Goal: Transaction & Acquisition: Purchase product/service

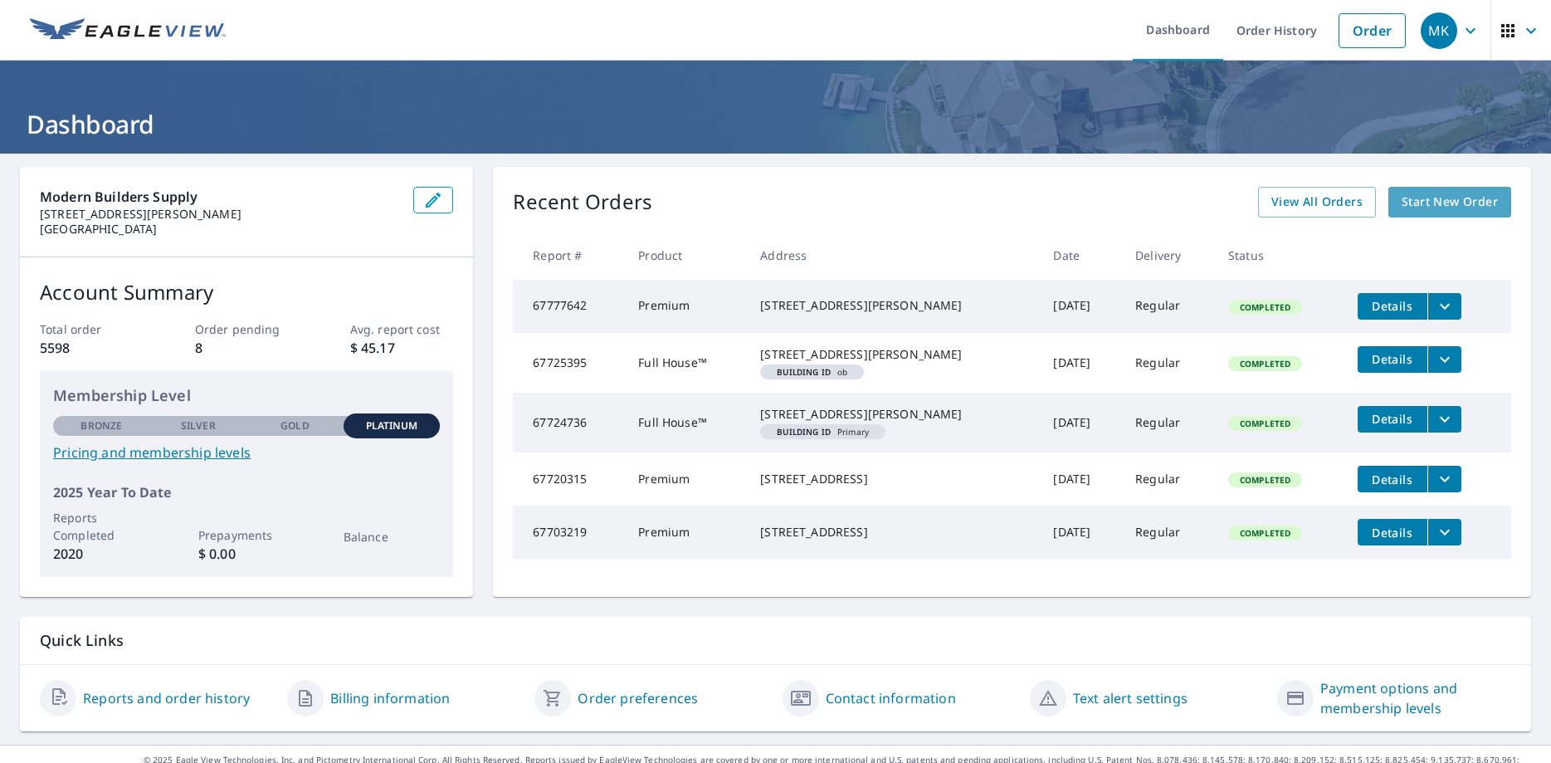
click at [1460, 202] on span "Start New Order" at bounding box center [1450, 202] width 96 height 21
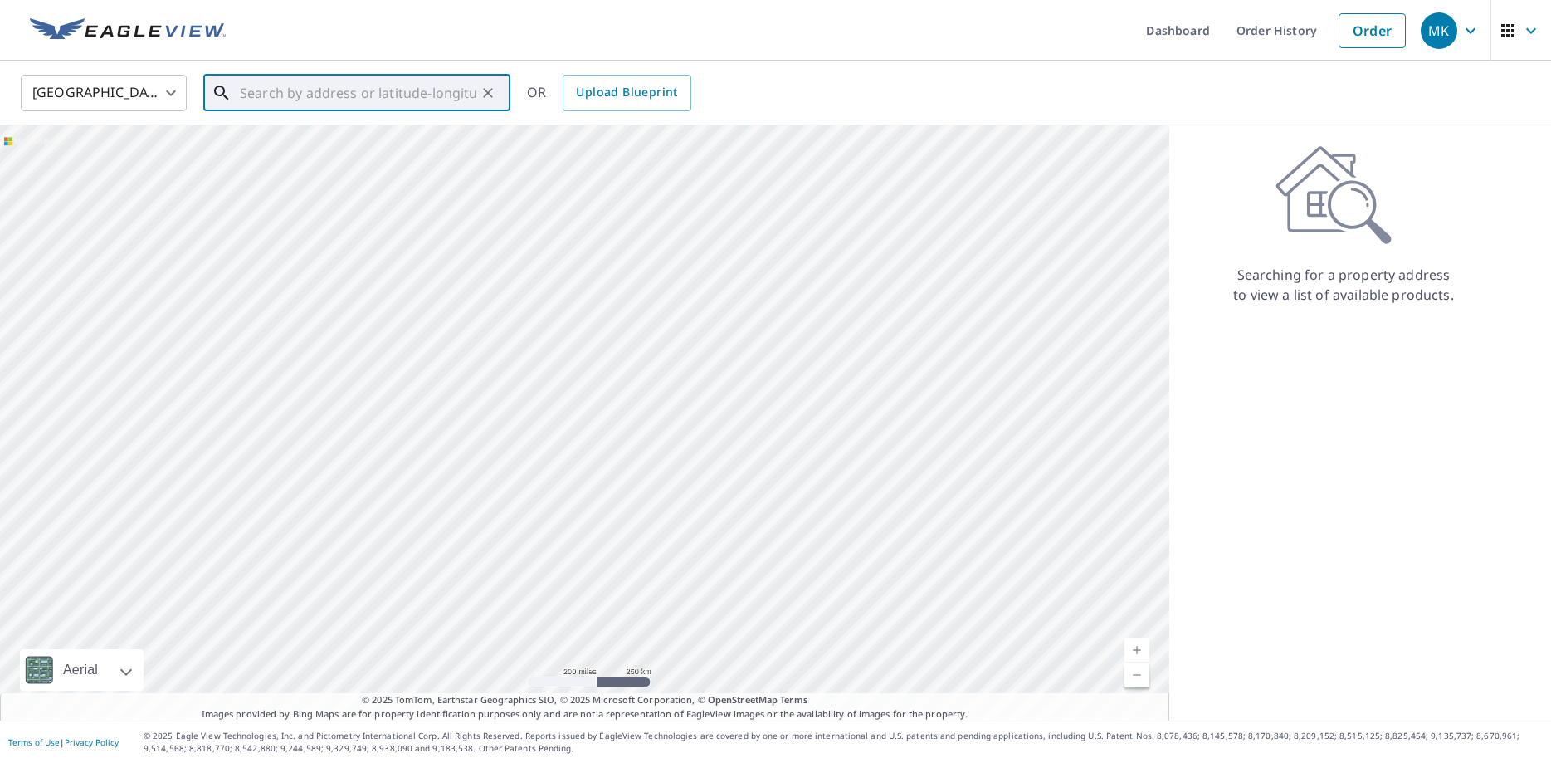
click at [271, 103] on input "text" at bounding box center [358, 93] width 236 height 46
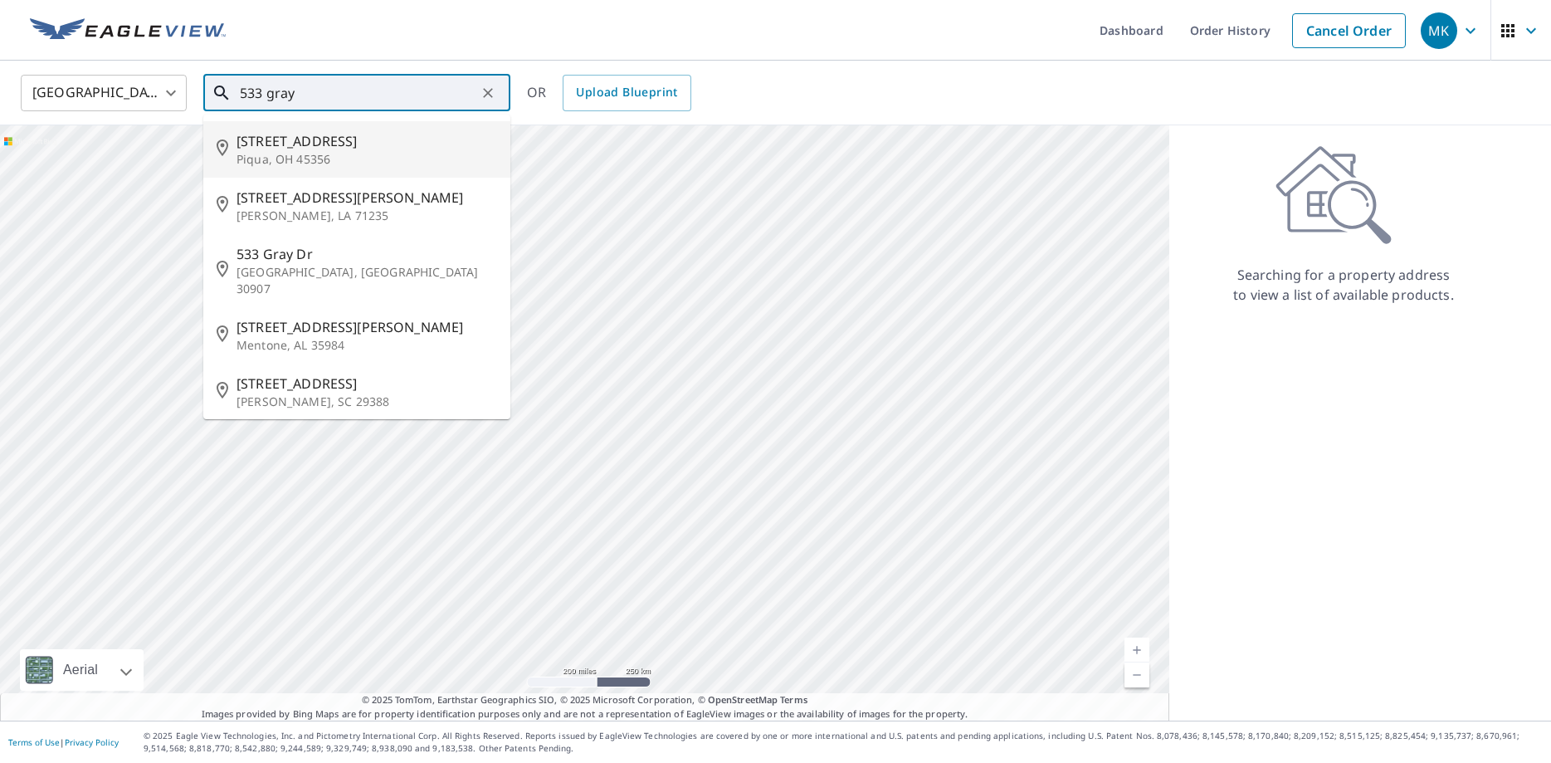
click at [272, 157] on p "Piqua, OH 45356" at bounding box center [366, 159] width 261 height 17
type input "[STREET_ADDRESS]"
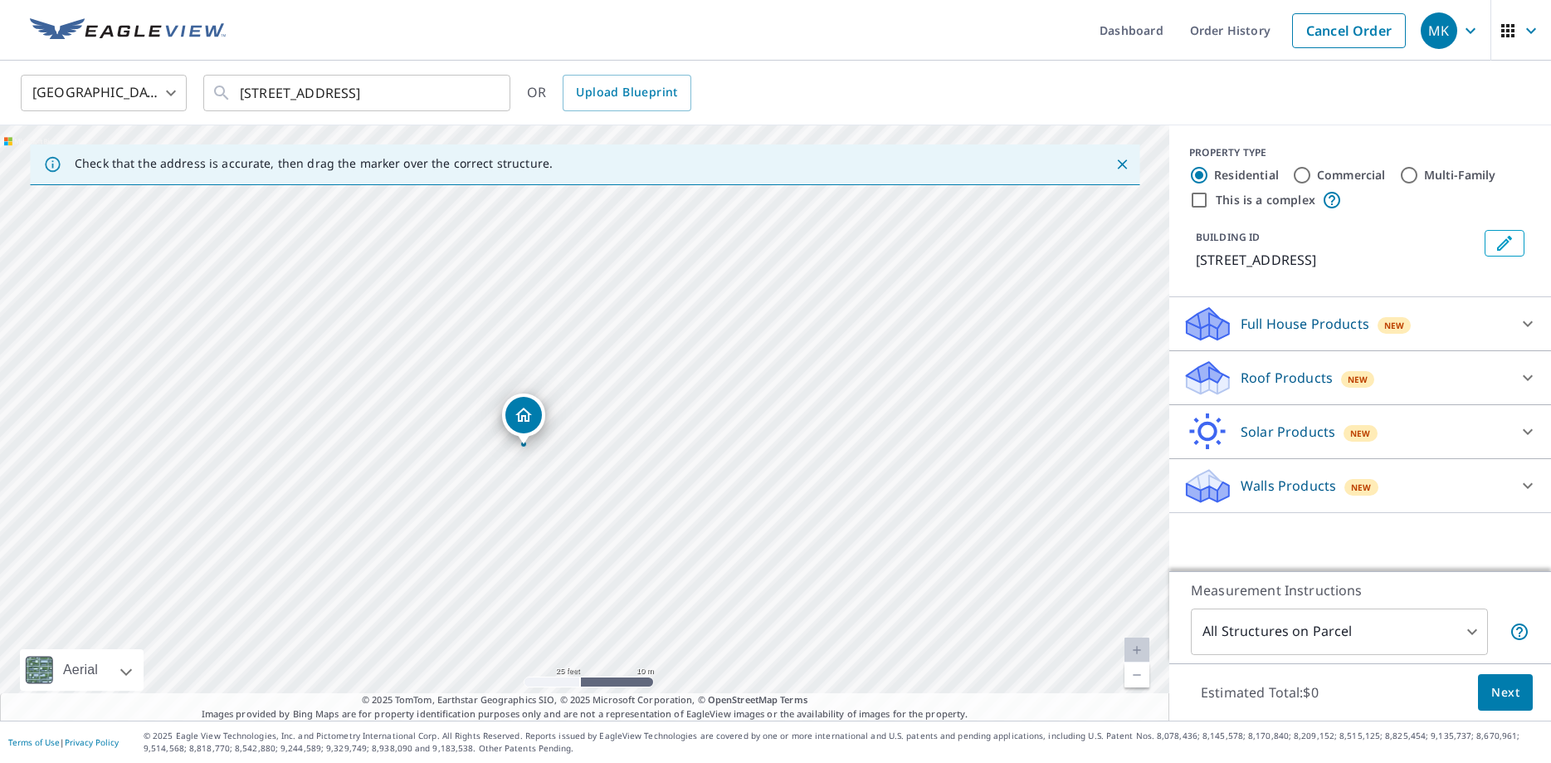
click at [1525, 378] on icon at bounding box center [1528, 378] width 10 height 6
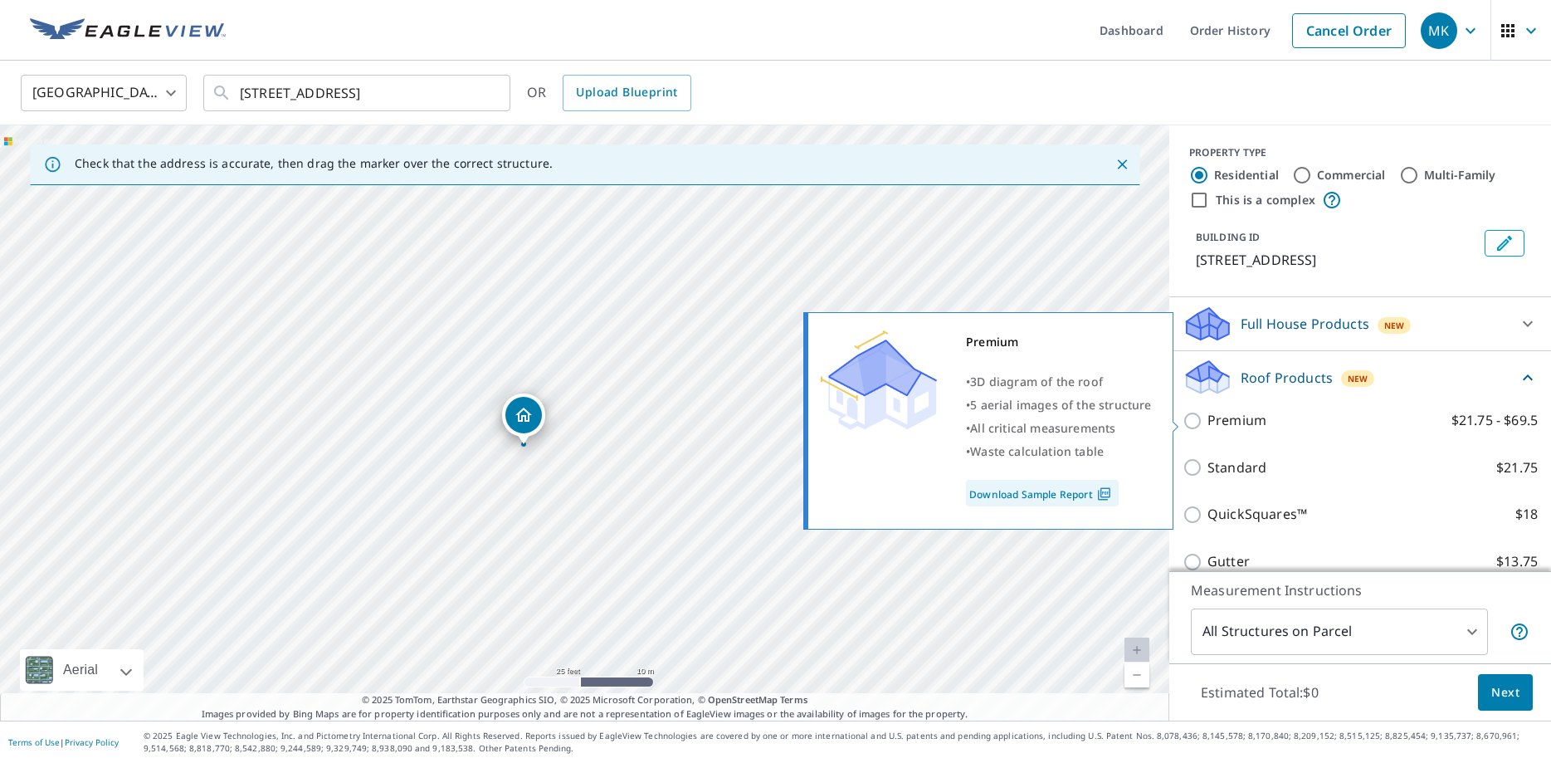
click at [1187, 417] on input "Premium $21.75 - $69.5" at bounding box center [1194, 421] width 25 height 20
checkbox input "true"
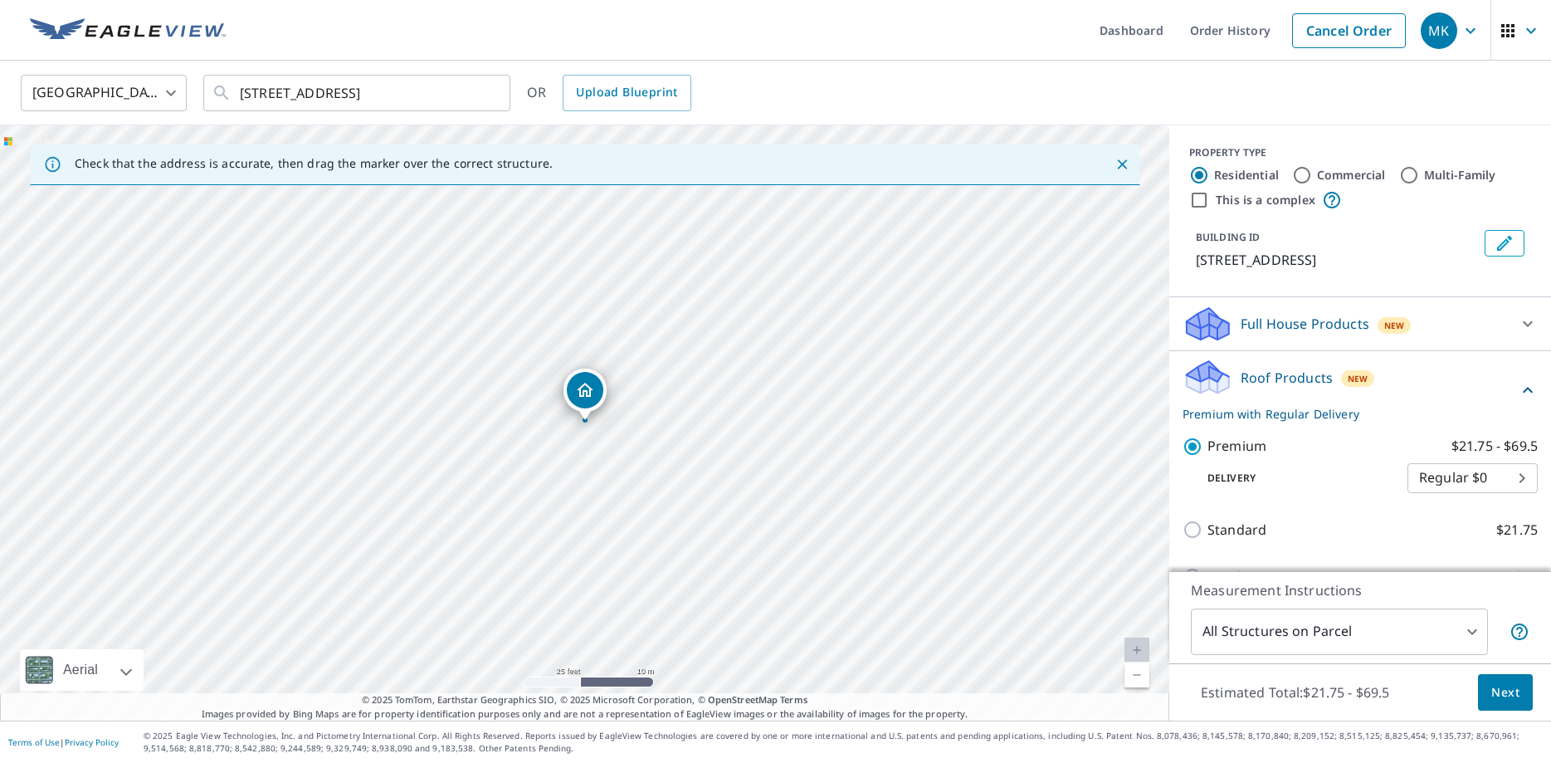
click at [1512, 690] on span "Next" at bounding box center [1505, 692] width 28 height 21
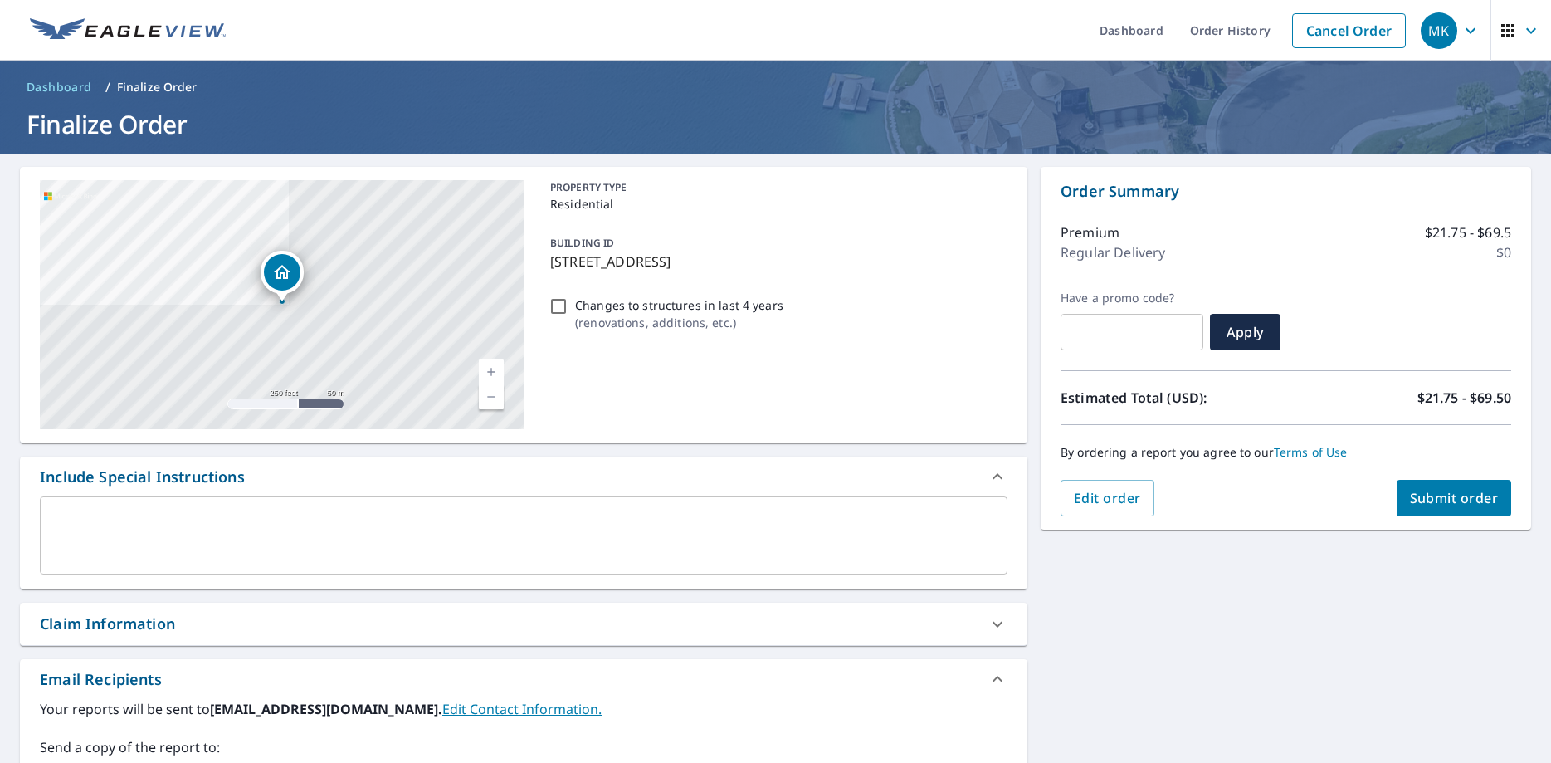
click at [1458, 501] on span "Submit order" at bounding box center [1454, 498] width 89 height 18
checkbox input "true"
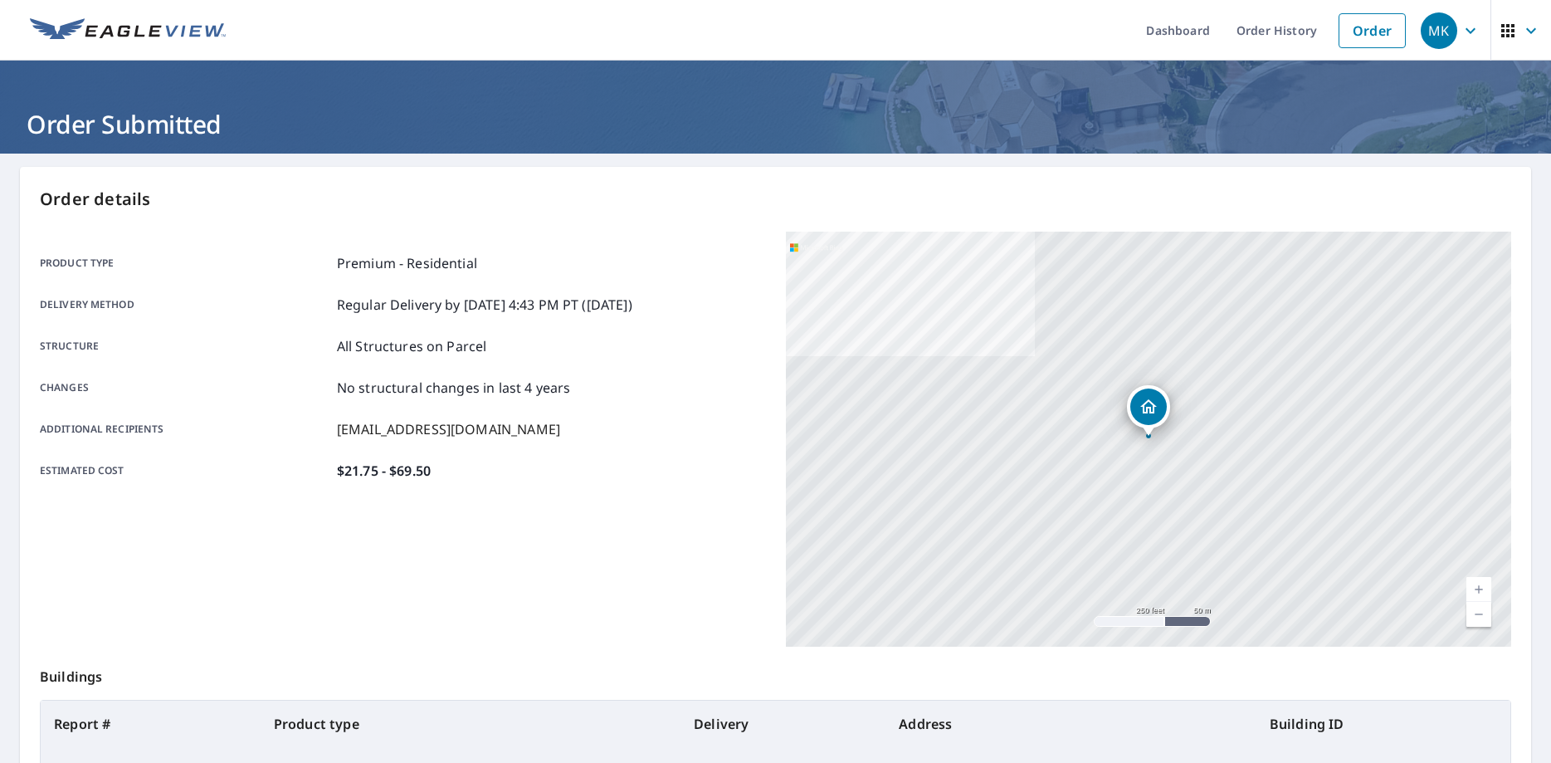
scroll to position [214, 0]
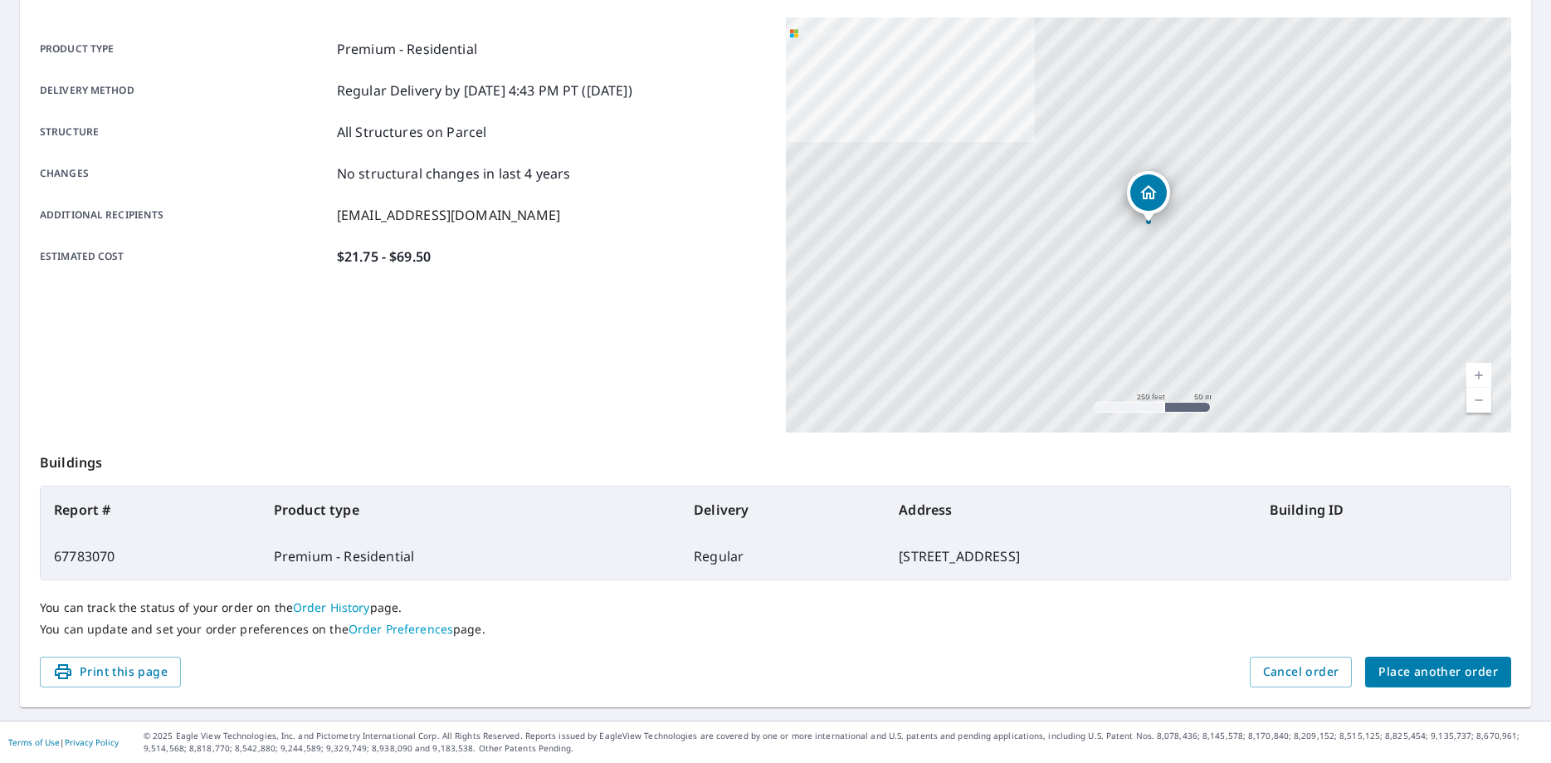
click at [1417, 676] on span "Place another order" at bounding box center [1437, 671] width 119 height 21
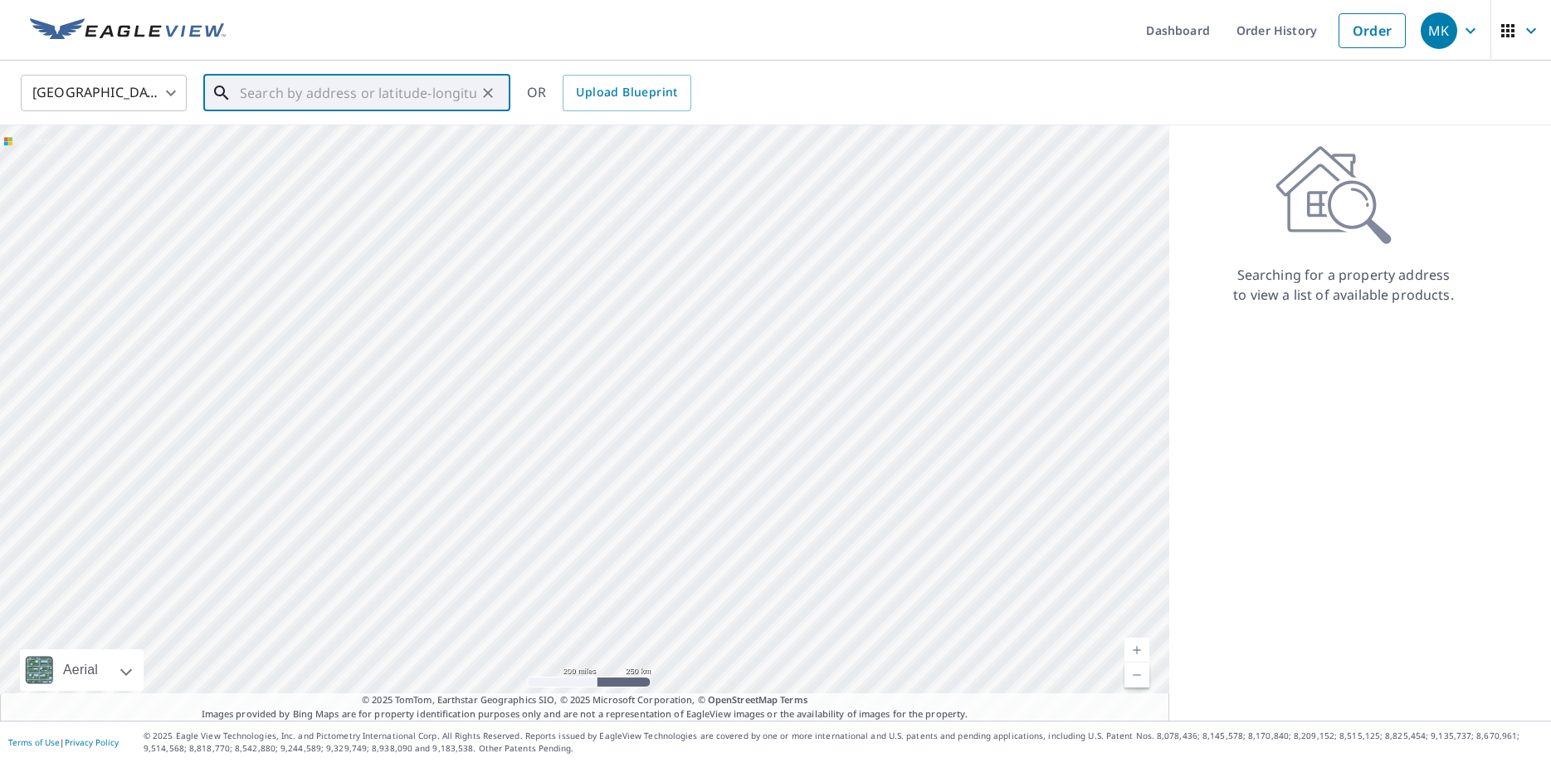
click at [277, 89] on input "text" at bounding box center [358, 93] width 236 height 46
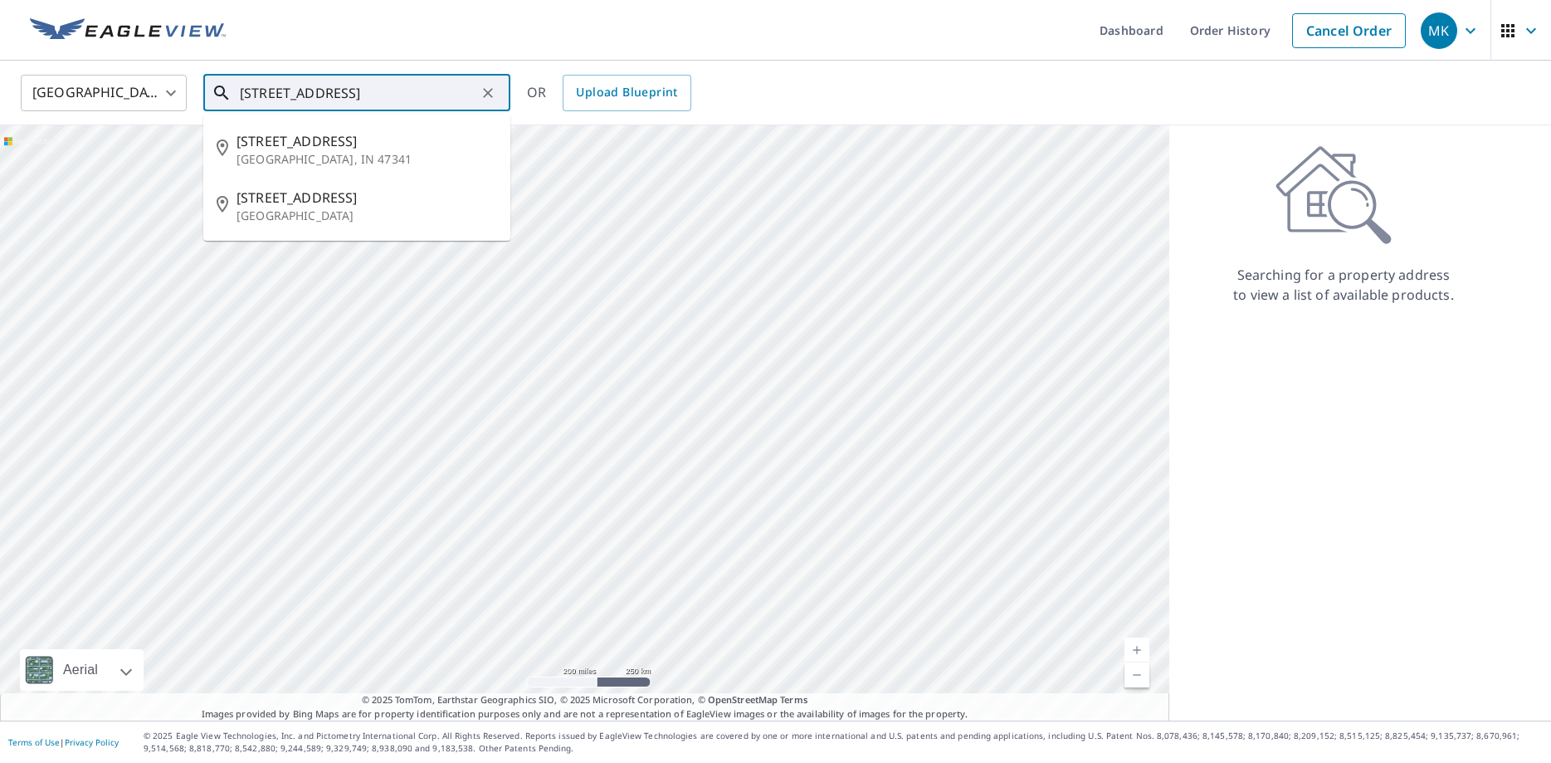
drag, startPoint x: 290, startPoint y: 95, endPoint x: 262, endPoint y: 100, distance: 28.0
click at [264, 100] on input "[STREET_ADDRESS]" at bounding box center [358, 93] width 236 height 46
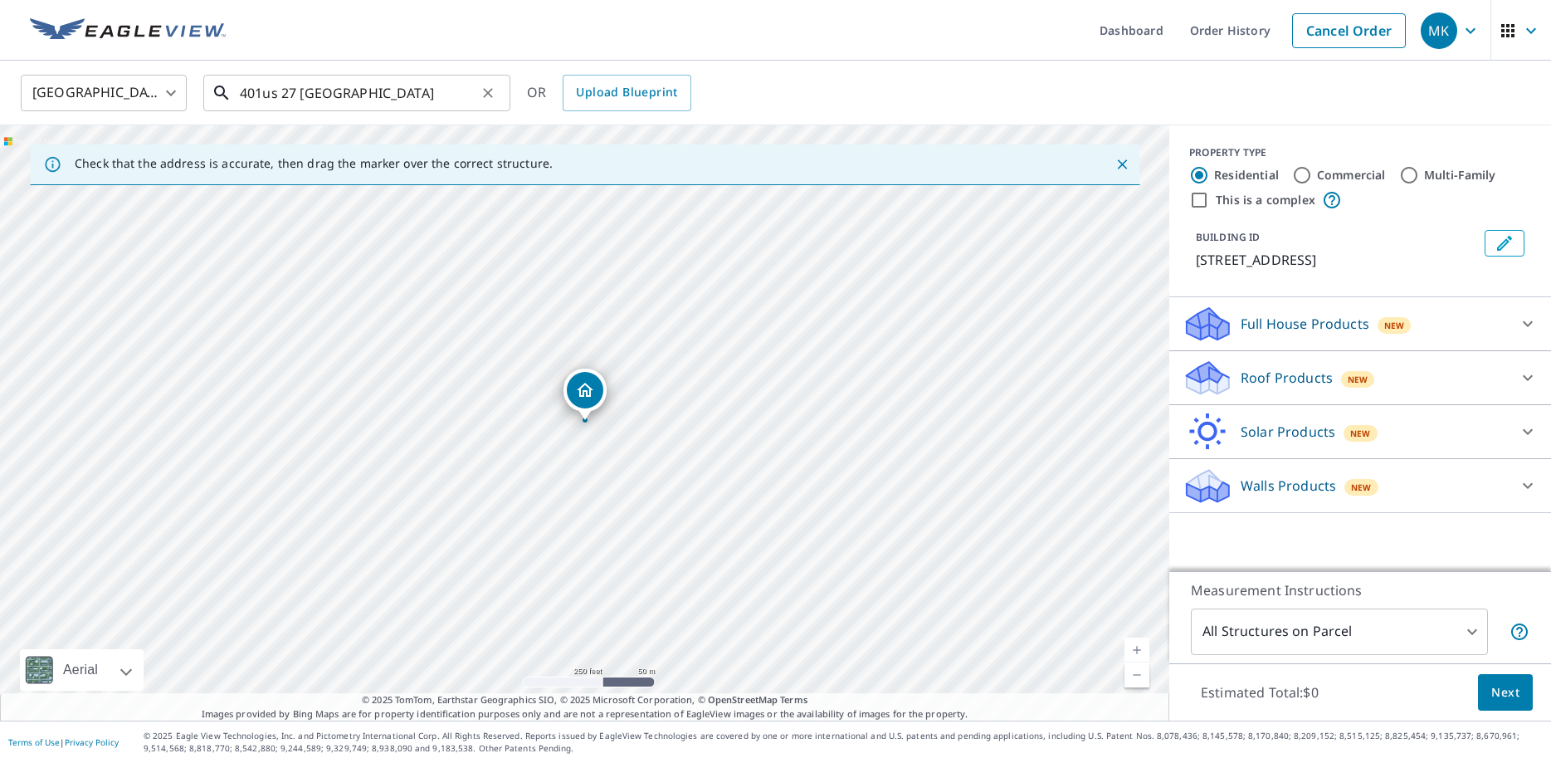
click at [397, 92] on input "401us 27 [GEOGRAPHIC_DATA]" at bounding box center [358, 93] width 236 height 46
drag, startPoint x: 559, startPoint y: 604, endPoint x: 633, endPoint y: 368, distance: 247.8
click at [633, 368] on div "[STREET_ADDRESS]" at bounding box center [584, 422] width 1169 height 595
drag, startPoint x: 489, startPoint y: 298, endPoint x: 461, endPoint y: 739, distance: 442.4
click at [461, 739] on div "Dashboard Order History Cancel Order MK [GEOGRAPHIC_DATA] [GEOGRAPHIC_DATA] ​ 4…" at bounding box center [775, 381] width 1551 height 763
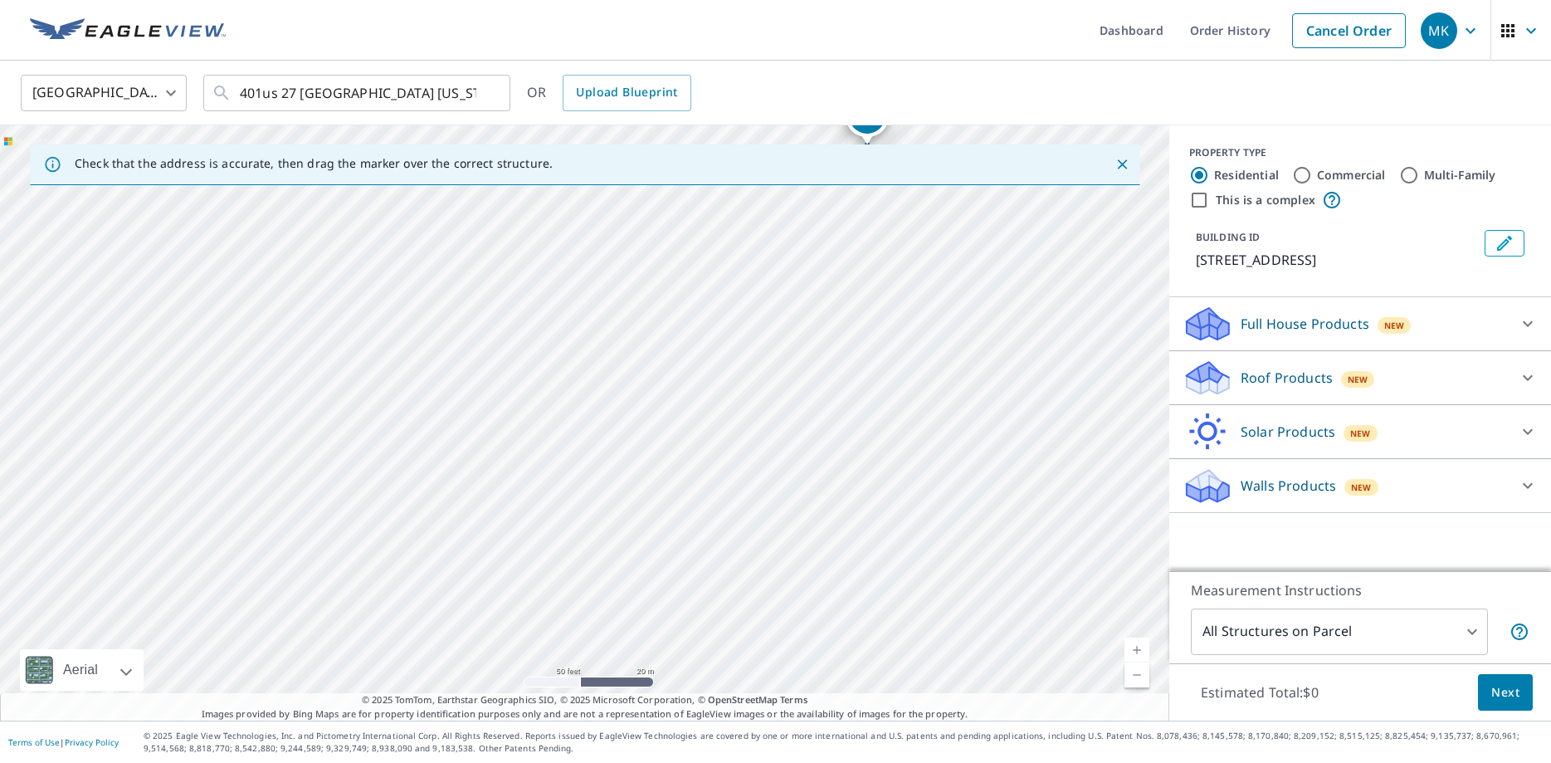
click at [641, 495] on div "[STREET_ADDRESS]" at bounding box center [584, 422] width 1169 height 595
drag, startPoint x: 780, startPoint y: 255, endPoint x: 683, endPoint y: 602, distance: 361.0
click at [683, 602] on div "[STREET_ADDRESS]" at bounding box center [584, 422] width 1169 height 595
drag, startPoint x: 643, startPoint y: 236, endPoint x: 695, endPoint y: 520, distance: 289.4
click at [695, 520] on div "[STREET_ADDRESS]" at bounding box center [584, 422] width 1169 height 595
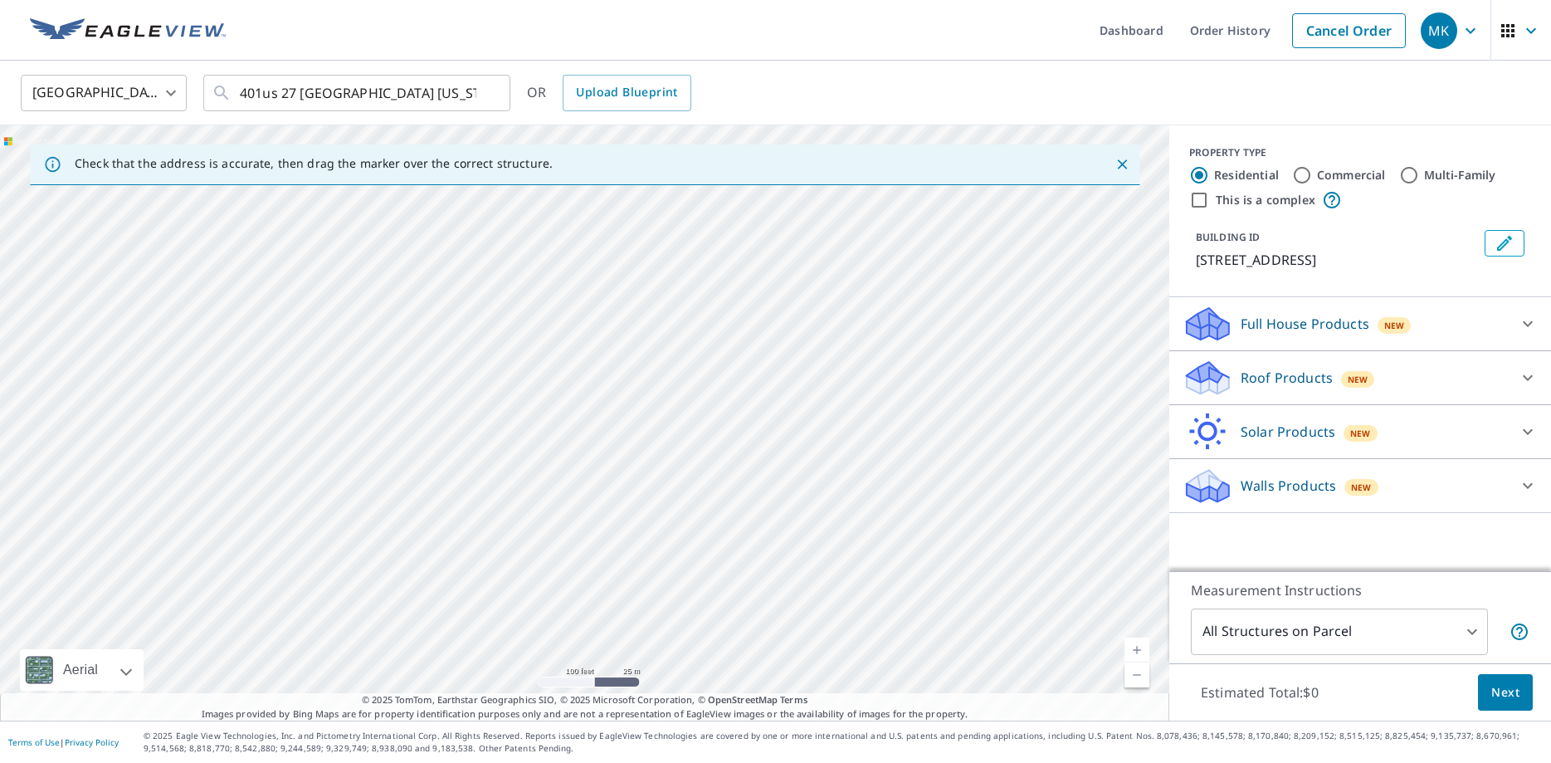
drag, startPoint x: 655, startPoint y: 270, endPoint x: 552, endPoint y: 269, distance: 102.9
click at [552, 269] on div "[STREET_ADDRESS]" at bounding box center [584, 422] width 1169 height 595
drag, startPoint x: 555, startPoint y: 471, endPoint x: 505, endPoint y: 326, distance: 153.0
click at [505, 326] on div "[STREET_ADDRESS]" at bounding box center [584, 422] width 1169 height 595
drag, startPoint x: 545, startPoint y: 495, endPoint x: 587, endPoint y: 322, distance: 178.3
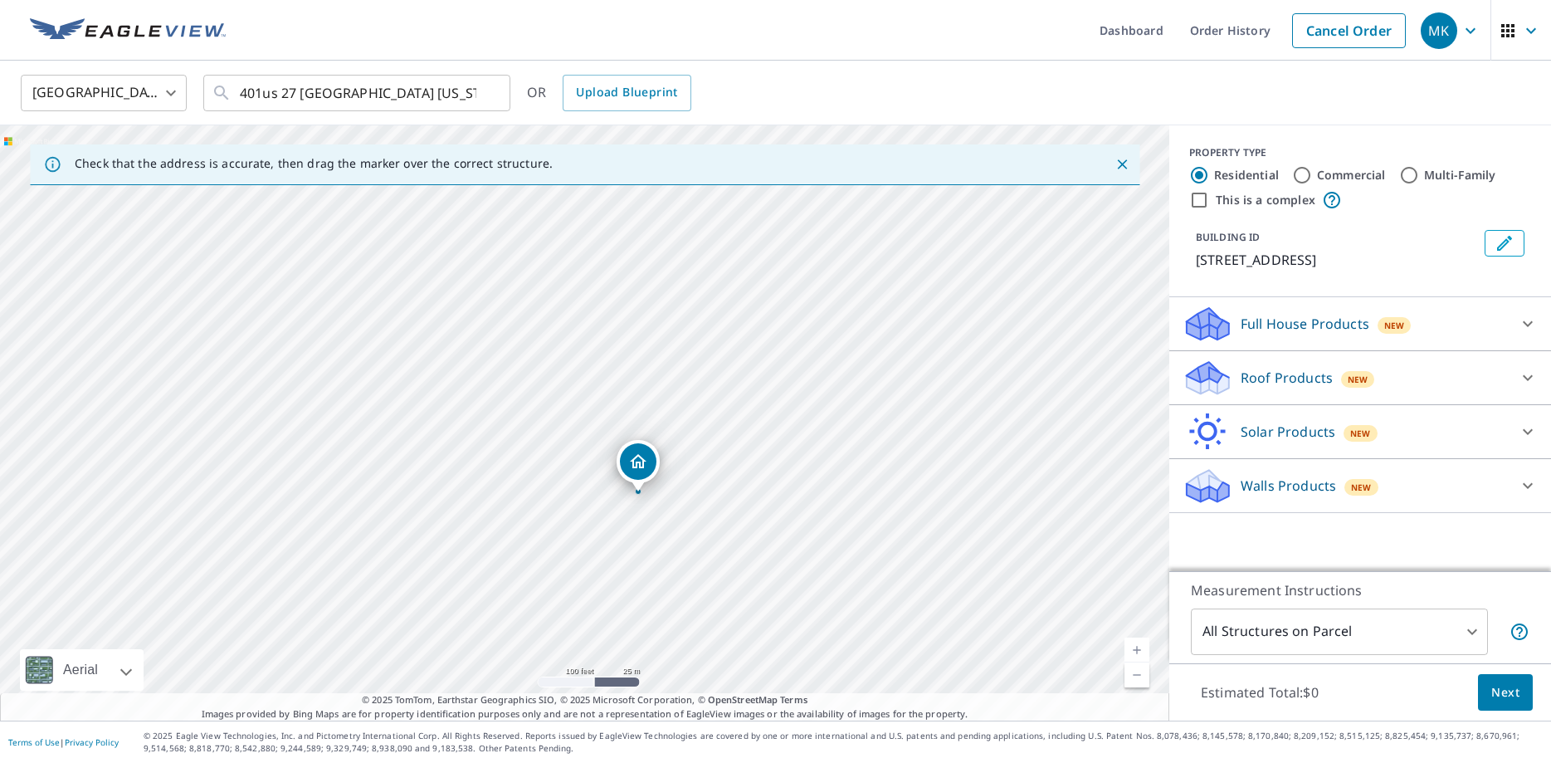
click at [587, 322] on div "[STREET_ADDRESS]" at bounding box center [584, 422] width 1169 height 595
drag, startPoint x: 656, startPoint y: 499, endPoint x: 661, endPoint y: 342, distance: 156.9
click at [661, 342] on div "[STREET_ADDRESS]" at bounding box center [584, 422] width 1169 height 595
drag, startPoint x: 939, startPoint y: 602, endPoint x: 853, endPoint y: 425, distance: 197.1
click at [853, 425] on div "[STREET_ADDRESS]" at bounding box center [584, 422] width 1169 height 595
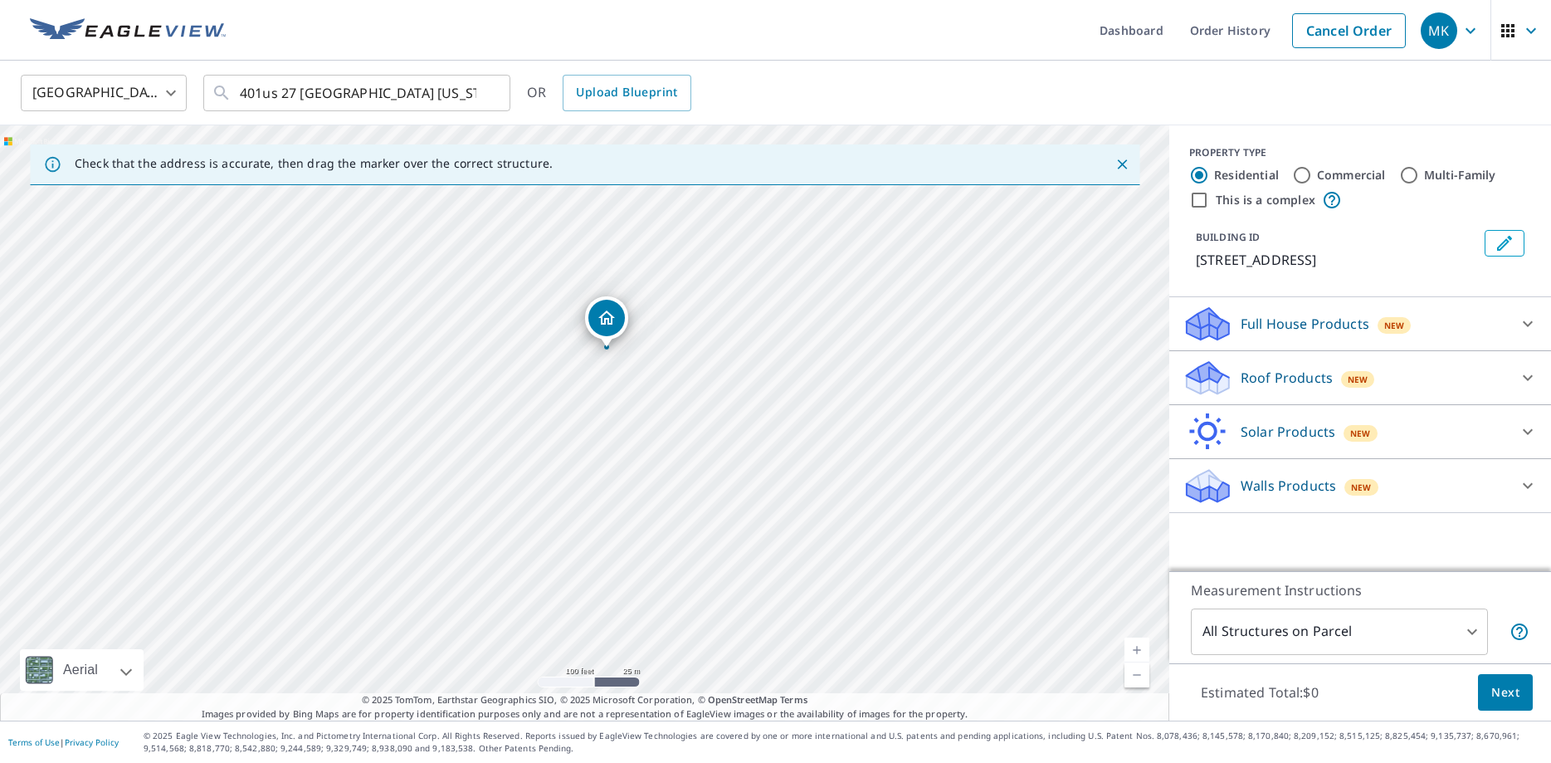
drag, startPoint x: 255, startPoint y: 344, endPoint x: 508, endPoint y: 518, distance: 306.8
click at [508, 518] on div "[STREET_ADDRESS]" at bounding box center [584, 422] width 1169 height 595
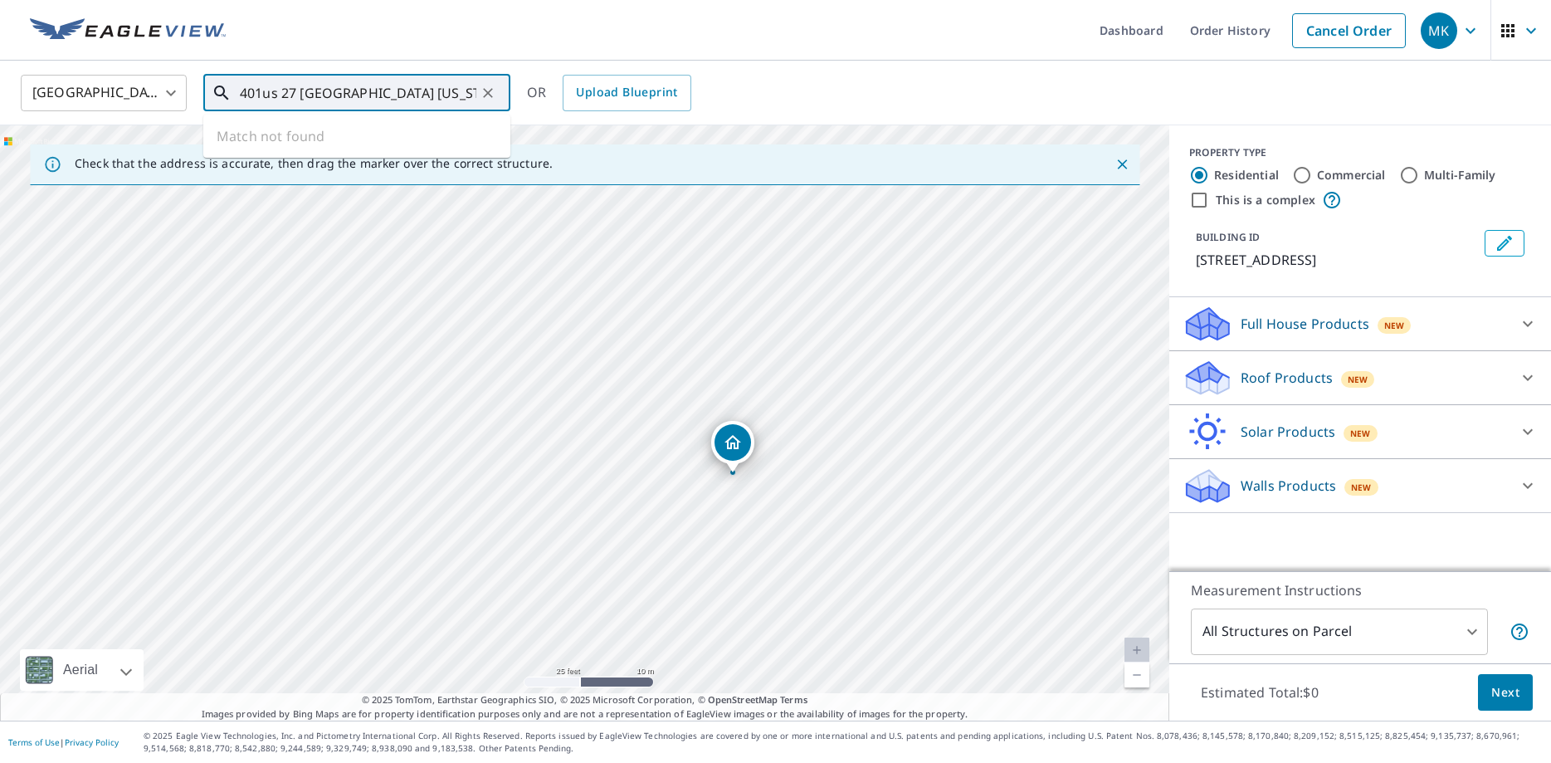
drag, startPoint x: 439, startPoint y: 97, endPoint x: 164, endPoint y: 85, distance: 274.9
click at [240, 85] on input "401us 27 [GEOGRAPHIC_DATA] [US_STATE]" at bounding box center [358, 93] width 236 height 46
click at [280, 93] on input "401us 27 [GEOGRAPHIC_DATA] [US_STATE]" at bounding box center [358, 93] width 236 height 46
drag, startPoint x: 441, startPoint y: 89, endPoint x: 223, endPoint y: 81, distance: 218.4
click at [240, 81] on input "401us 27 [GEOGRAPHIC_DATA] [US_STATE]" at bounding box center [358, 93] width 236 height 46
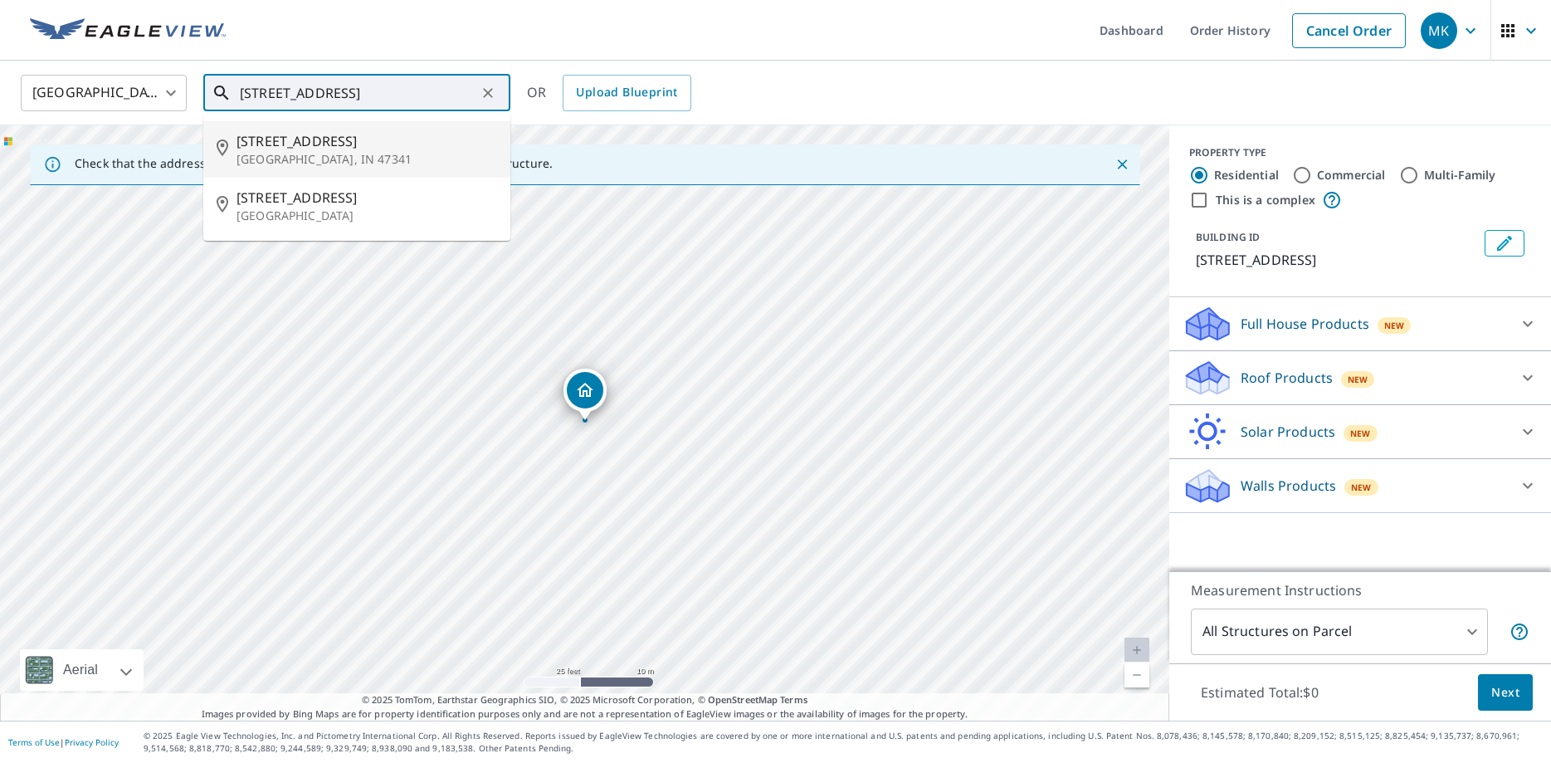
click at [270, 153] on p "[GEOGRAPHIC_DATA], IN 47341" at bounding box center [366, 159] width 261 height 17
type input "[STREET_ADDRESS]"
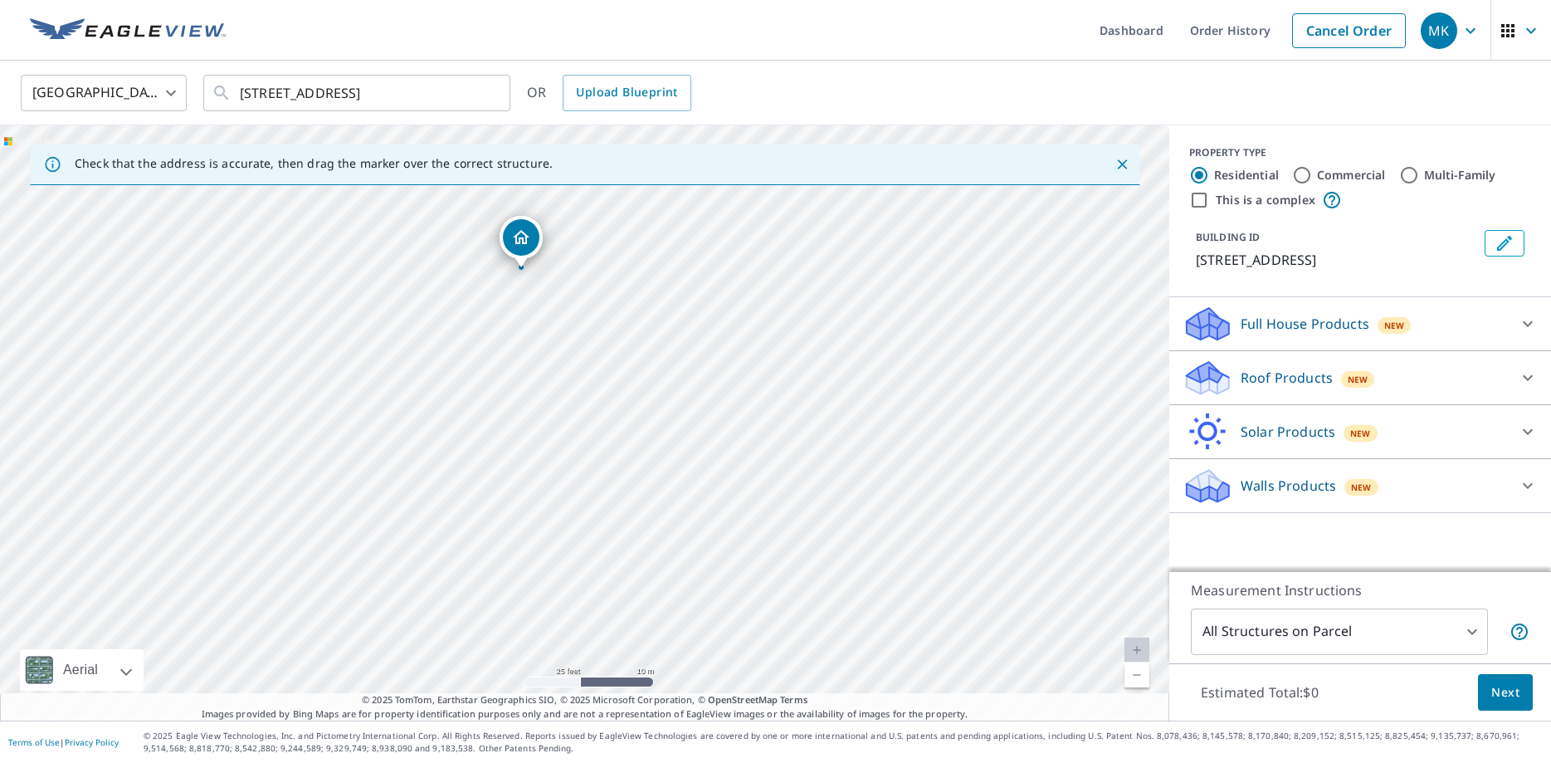
drag, startPoint x: 757, startPoint y: 458, endPoint x: 693, endPoint y: 305, distance: 165.5
click at [693, 305] on div "[STREET_ADDRESS]" at bounding box center [584, 422] width 1169 height 595
drag, startPoint x: 792, startPoint y: 529, endPoint x: 782, endPoint y: 572, distance: 44.5
click at [782, 572] on div "[STREET_ADDRESS]" at bounding box center [584, 422] width 1169 height 595
drag, startPoint x: 749, startPoint y: 388, endPoint x: 670, endPoint y: 489, distance: 128.8
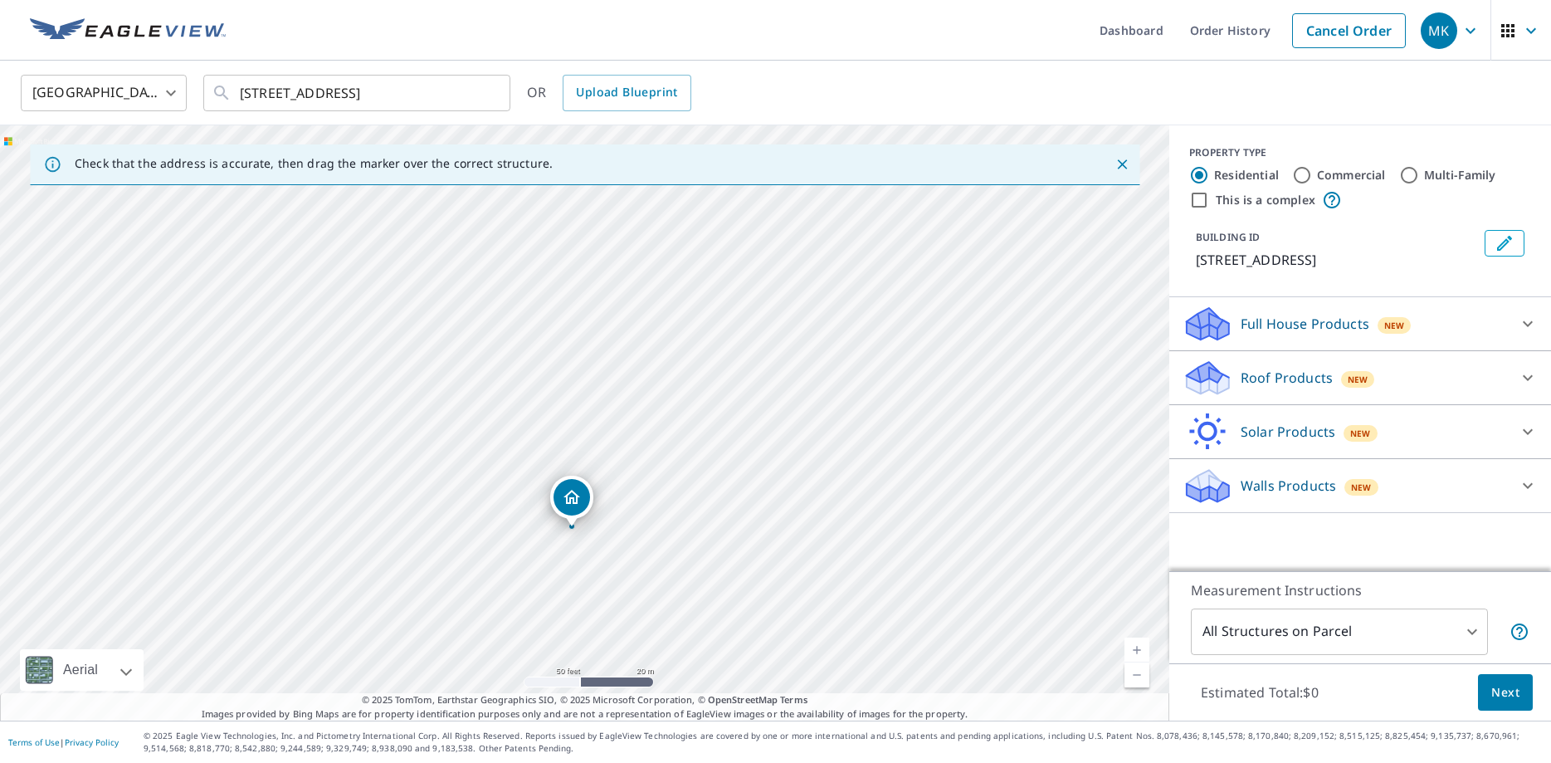
click at [670, 489] on div "[STREET_ADDRESS]" at bounding box center [584, 422] width 1169 height 595
drag, startPoint x: 567, startPoint y: 505, endPoint x: 705, endPoint y: 357, distance: 202.5
click at [705, 357] on div "[STREET_ADDRESS]" at bounding box center [584, 422] width 1169 height 595
click at [1526, 388] on icon at bounding box center [1528, 378] width 20 height 20
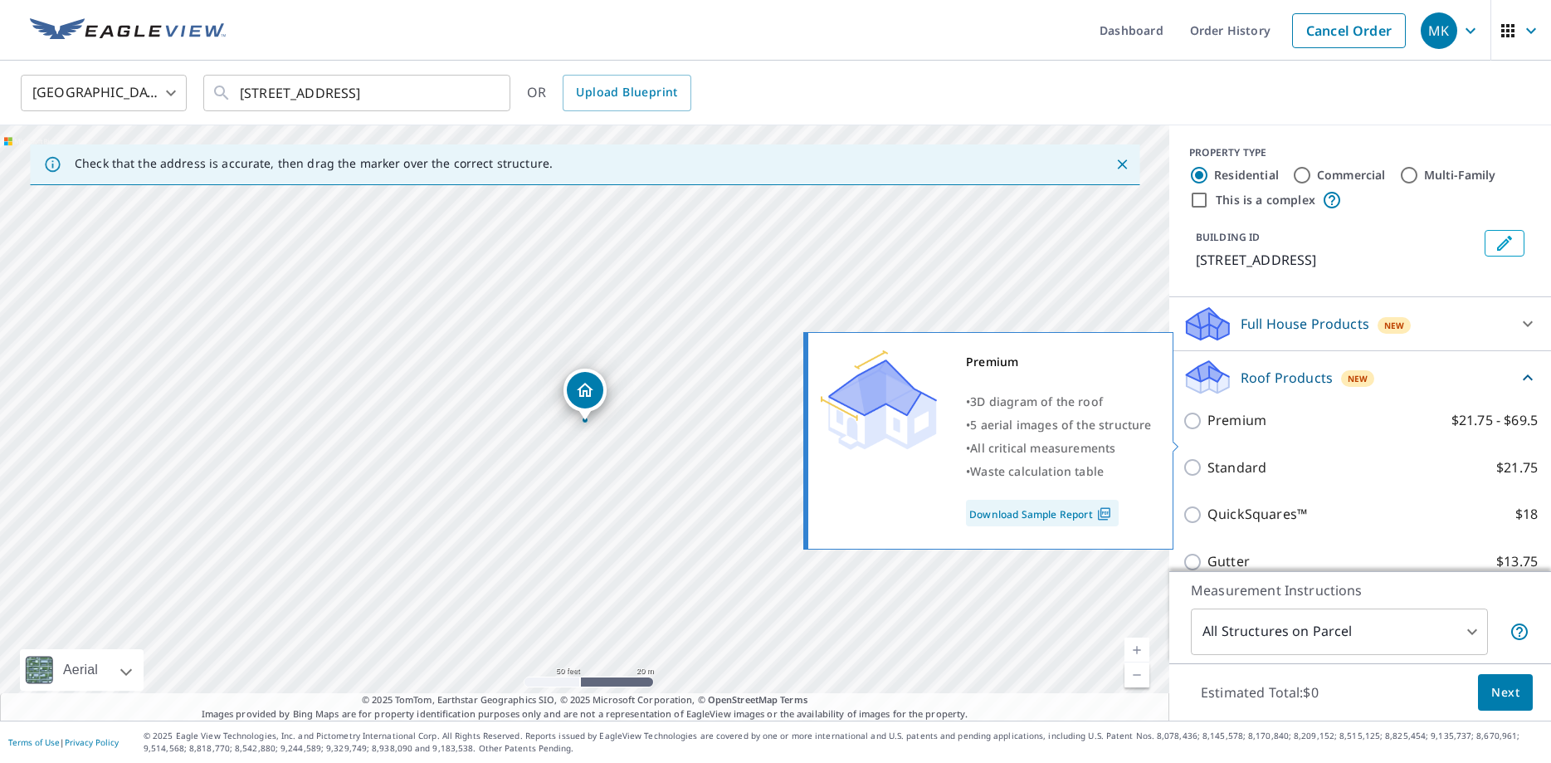
click at [1190, 431] on input "Premium $21.75 - $69.5" at bounding box center [1194, 421] width 25 height 20
checkbox input "true"
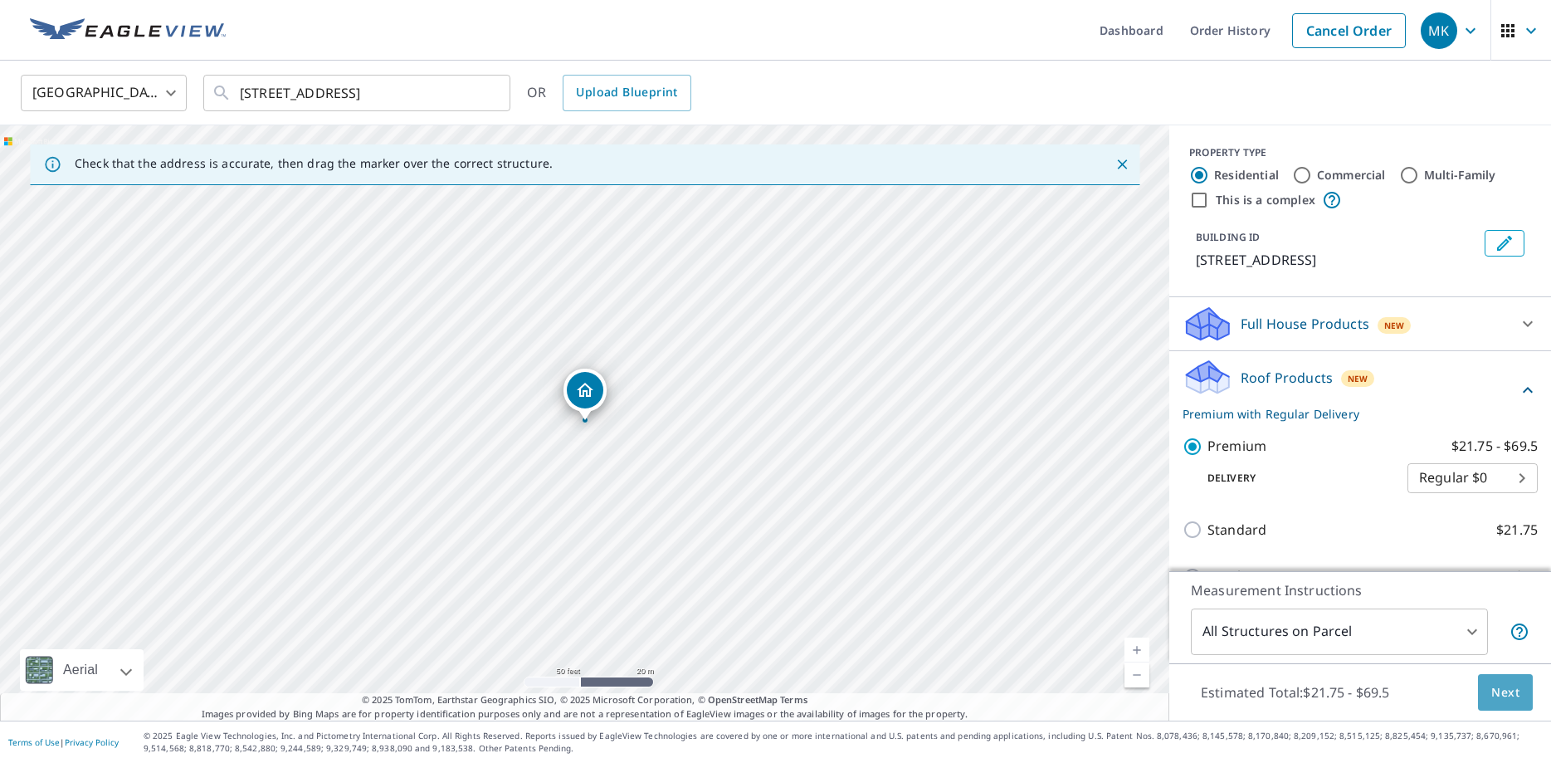
click at [1504, 698] on span "Next" at bounding box center [1505, 692] width 28 height 21
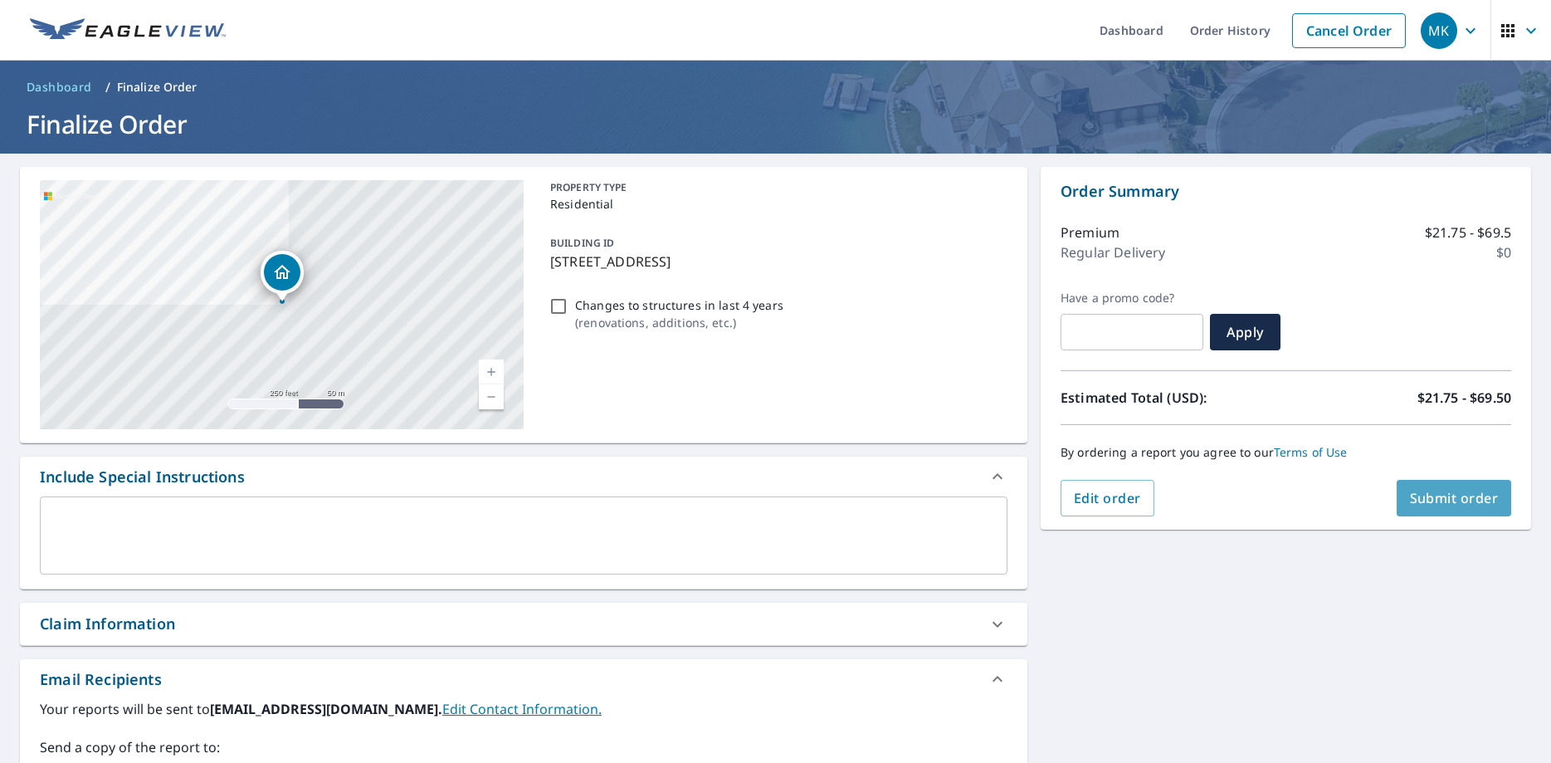
click at [1465, 495] on span "Submit order" at bounding box center [1454, 498] width 89 height 18
checkbox input "true"
